Goal: Task Accomplishment & Management: Manage account settings

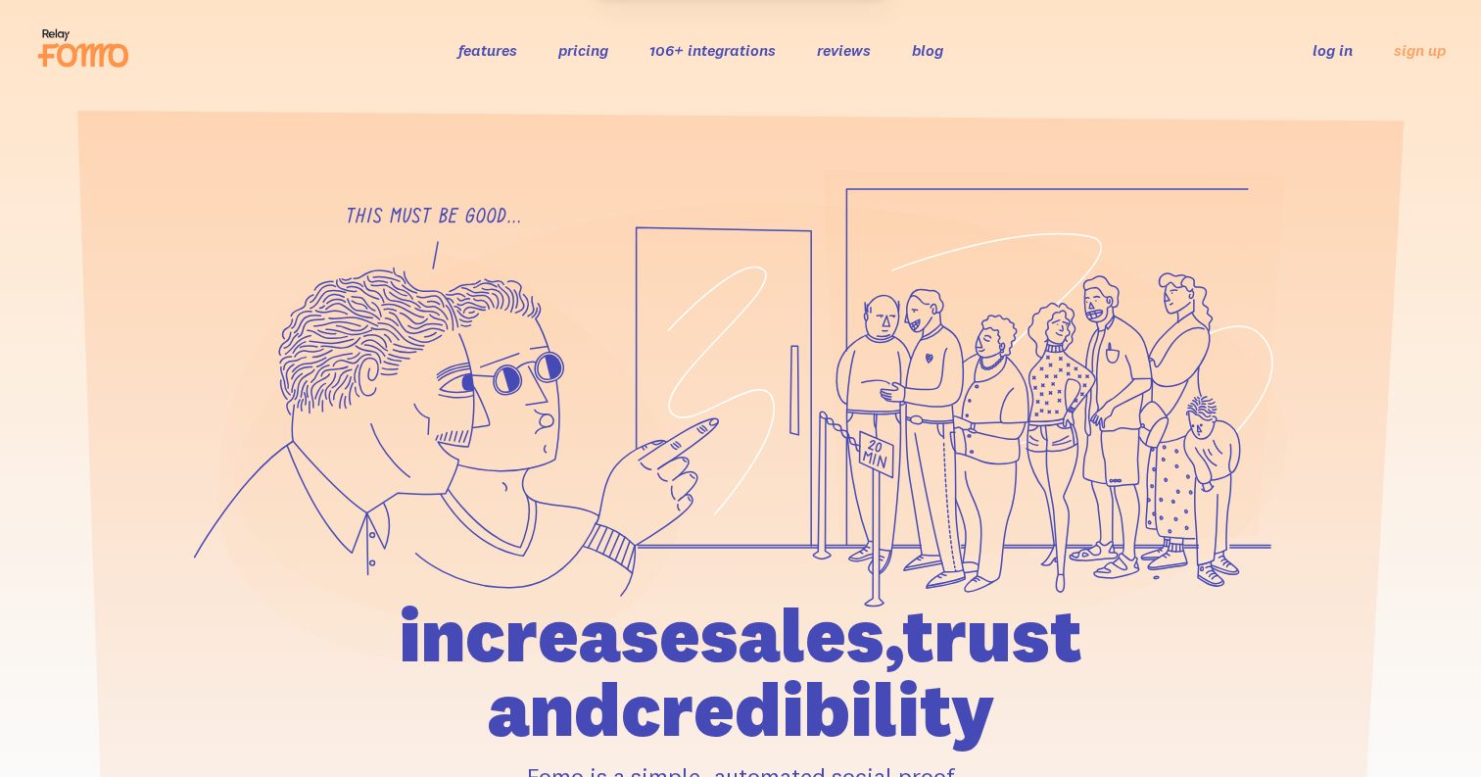
click at [1331, 45] on link "log in" at bounding box center [1332, 50] width 40 height 20
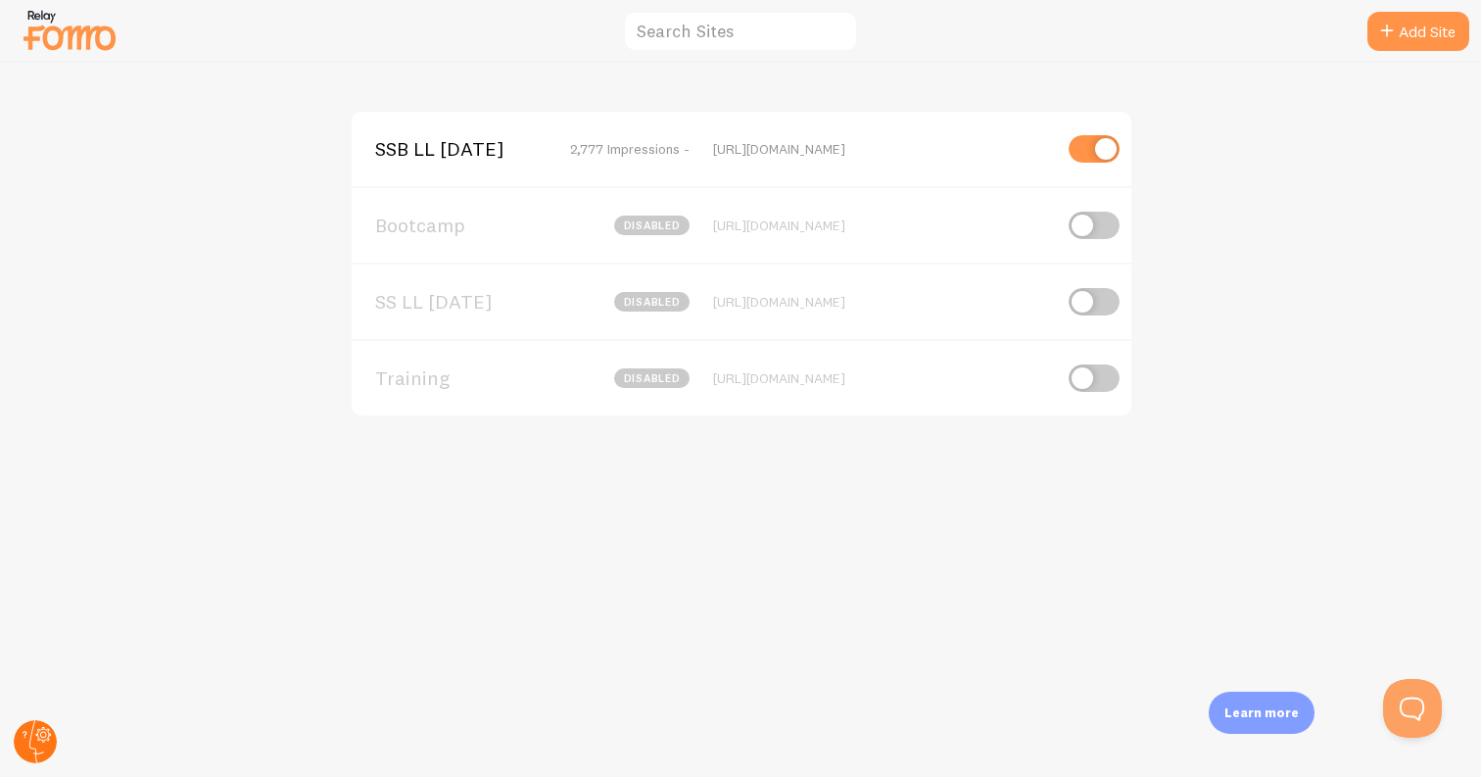
click at [40, 739] on circle at bounding box center [35, 741] width 43 height 43
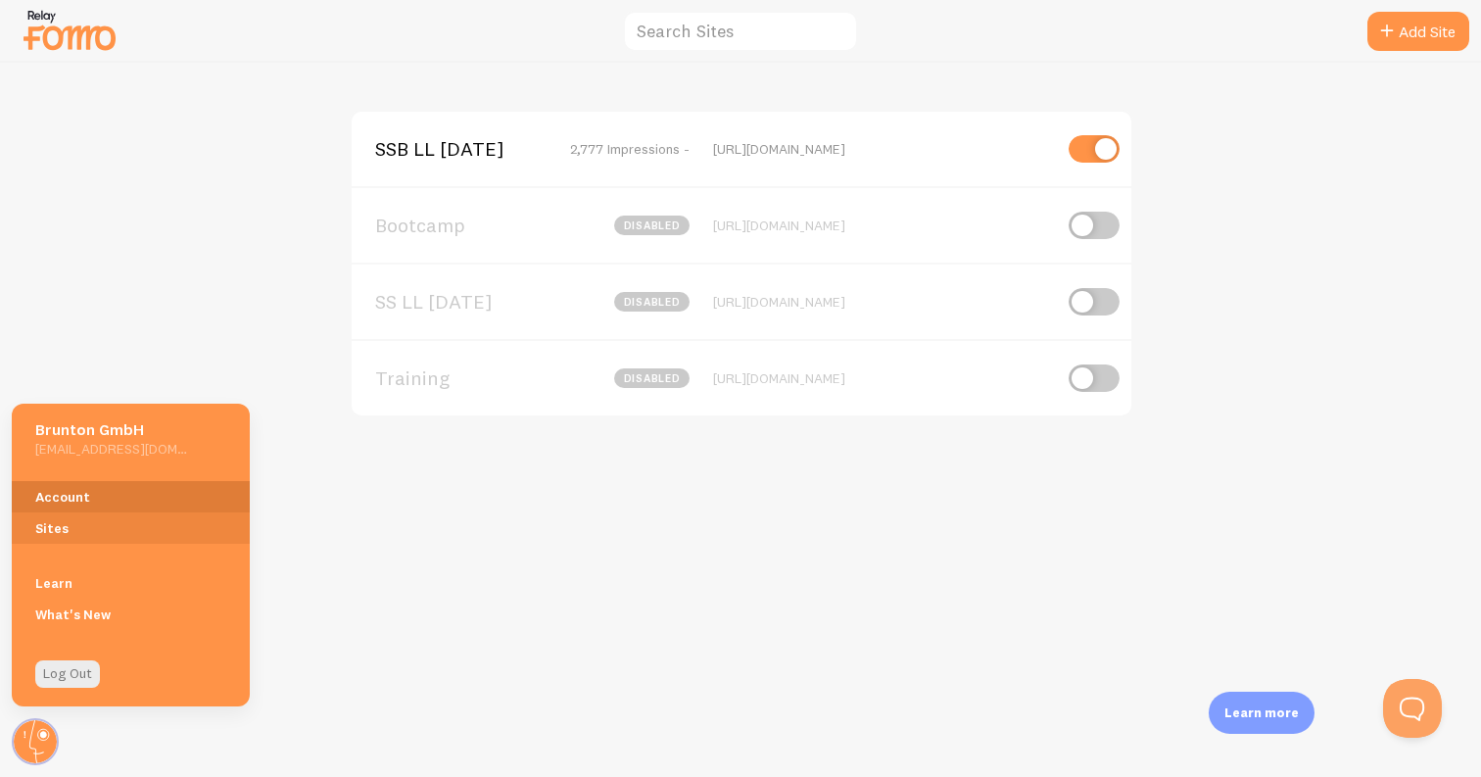
click at [97, 500] on link "Account" at bounding box center [131, 496] width 238 height 31
